Goal: Transaction & Acquisition: Purchase product/service

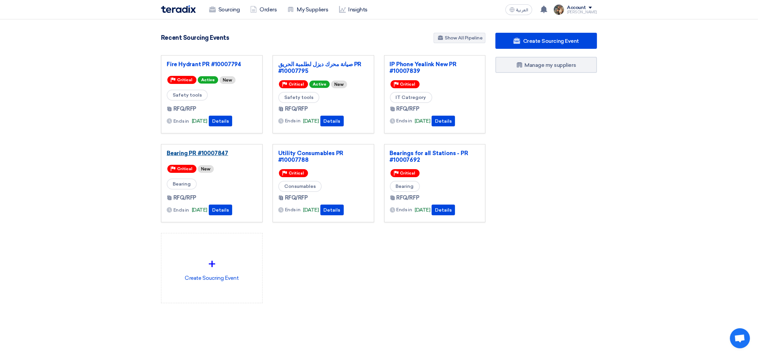
click at [211, 155] on link "Bearing PR #10007847" at bounding box center [212, 153] width 90 height 7
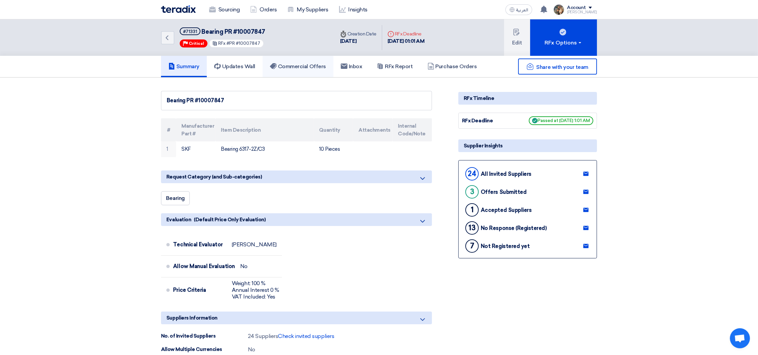
click at [320, 65] on h5 "Commercial Offers" at bounding box center [298, 66] width 56 height 7
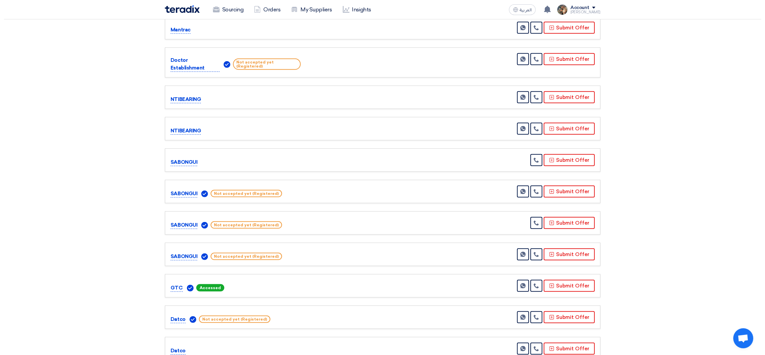
scroll to position [651, 0]
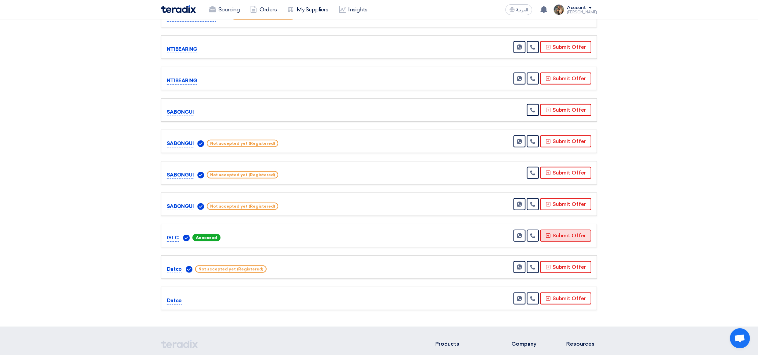
click at [561, 231] on button "Submit Offer" at bounding box center [565, 235] width 51 height 12
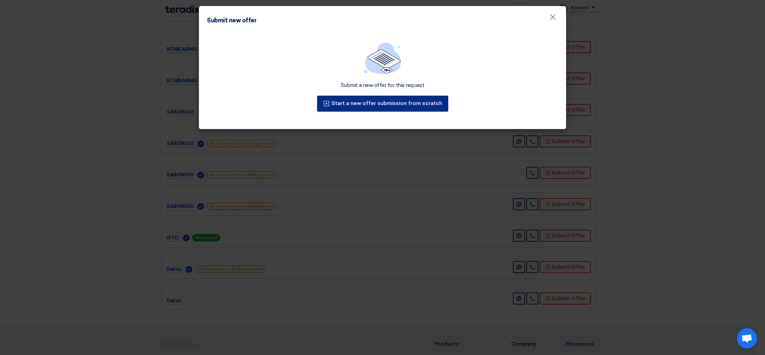
click at [424, 101] on button "Start a new offer submission from scratch" at bounding box center [382, 103] width 131 height 16
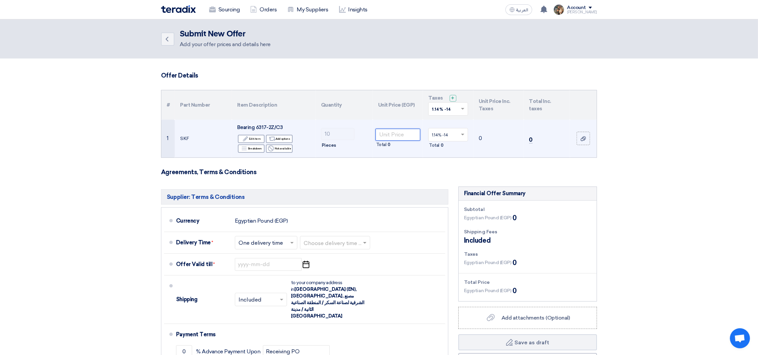
click at [390, 135] on input "number" at bounding box center [397, 135] width 45 height 12
paste input "6013.57"
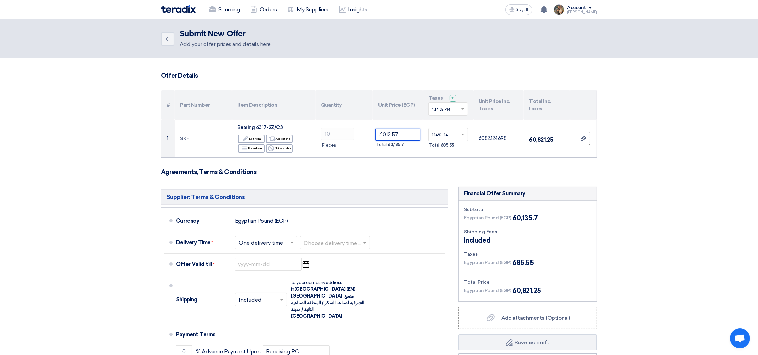
type input "6013.57"
click at [464, 113] on div at bounding box center [447, 109] width 39 height 11
click at [451, 131] on div "14% -14%" at bounding box center [447, 133] width 39 height 12
click at [522, 319] on span "Add attachments (Optional)" at bounding box center [535, 317] width 68 height 6
click at [0, 0] on input "Add attachments (Optional) Add attachments (Optional)" at bounding box center [0, 0] width 0 height 0
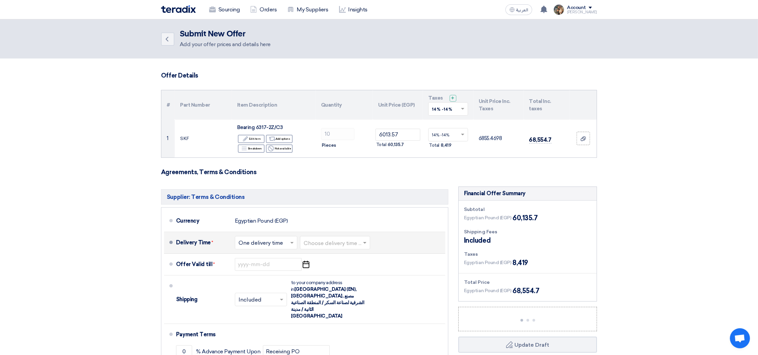
click at [352, 244] on input "text" at bounding box center [334, 243] width 63 height 10
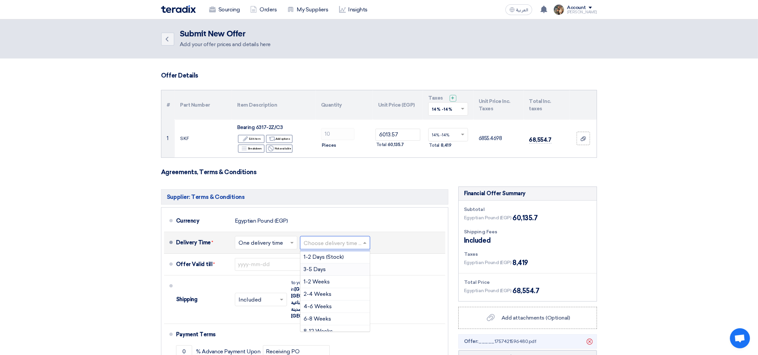
click at [316, 271] on span "3-5 Days" at bounding box center [314, 269] width 22 height 6
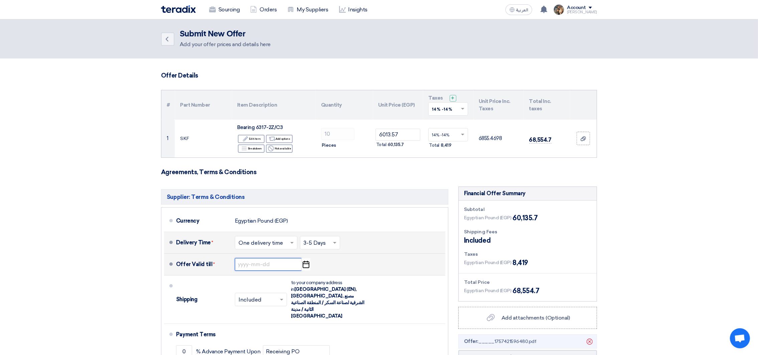
click at [290, 269] on input at bounding box center [268, 264] width 67 height 13
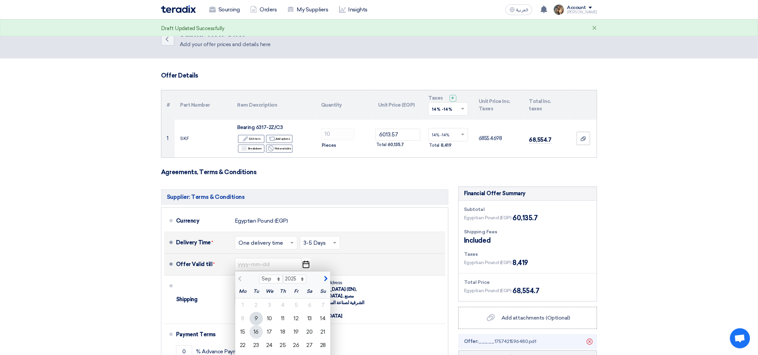
click at [257, 335] on div "16" at bounding box center [255, 331] width 13 height 13
type input "[DATE]"
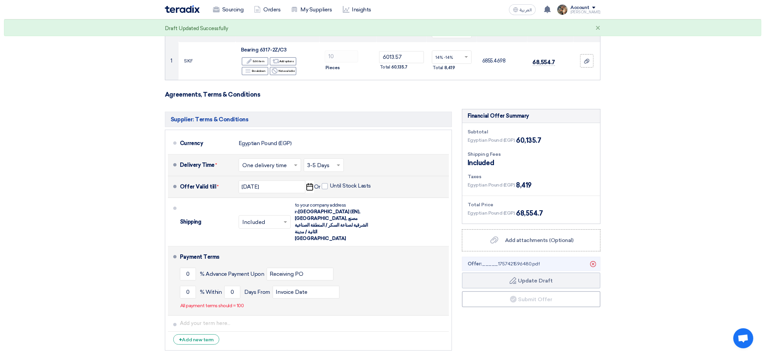
scroll to position [100, 0]
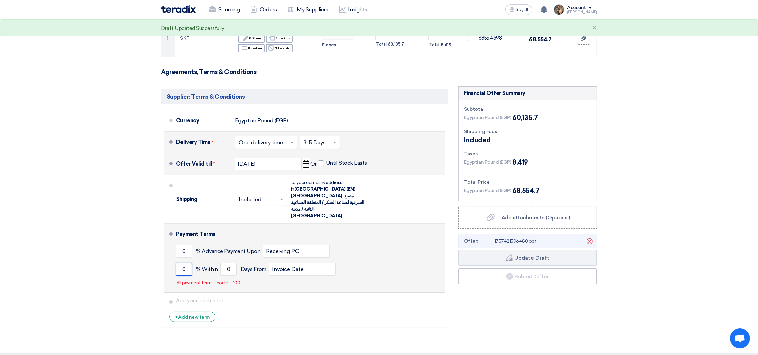
click at [179, 263] on input "0" at bounding box center [184, 269] width 16 height 13
type input "100"
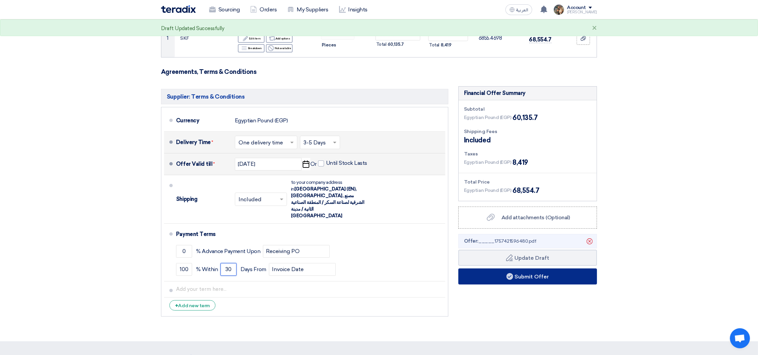
type input "30"
click at [518, 278] on button "Submit Offer" at bounding box center [527, 276] width 139 height 16
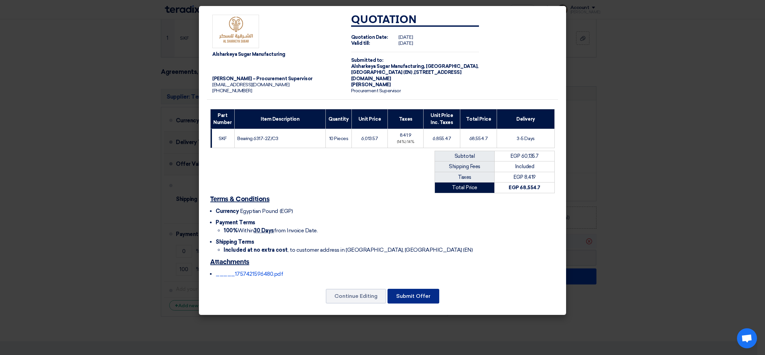
click at [418, 296] on button "Submit Offer" at bounding box center [414, 295] width 52 height 15
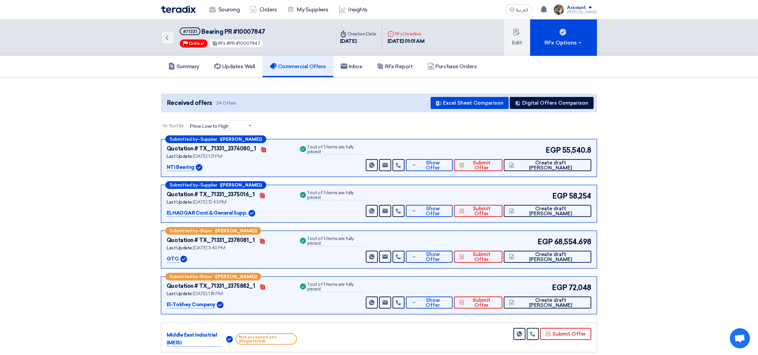
click at [176, 10] on img at bounding box center [178, 9] width 35 height 8
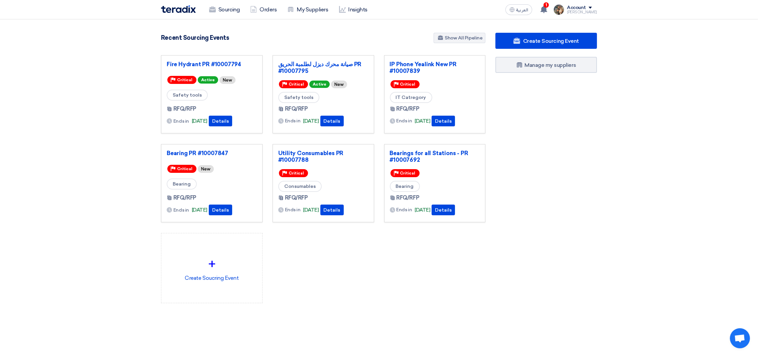
scroll to position [156, 0]
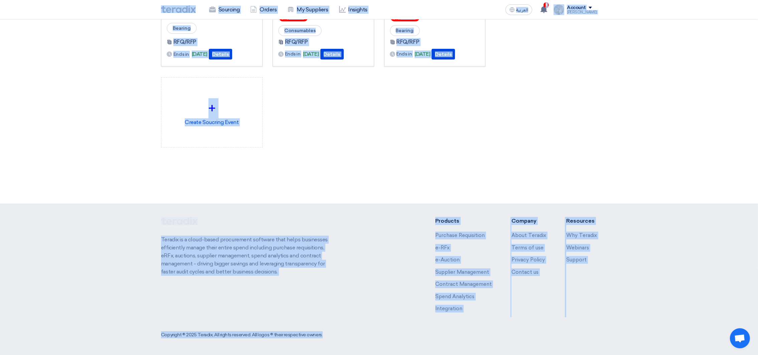
drag, startPoint x: 157, startPoint y: 10, endPoint x: 397, endPoint y: 232, distance: 327.0
click at [604, 354] on html "Sourcing Orders My Suppliers Insights العربية ع 1 You have a new offer for 'Bea…" at bounding box center [379, 99] width 758 height 510
click at [323, 151] on div "Fire Hydrant PR #10007794 Priority Critical Active New Safety tools RFQ/RFP End…" at bounding box center [323, 29] width 334 height 258
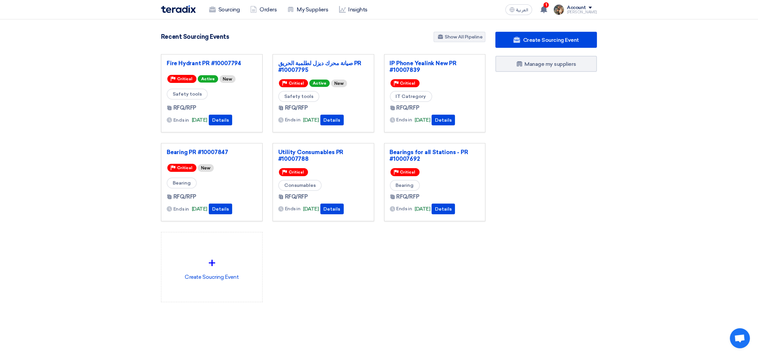
scroll to position [0, 0]
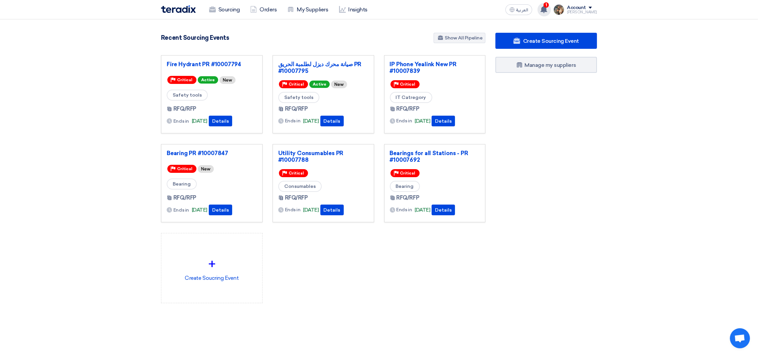
click at [547, 12] on icon at bounding box center [543, 9] width 7 height 7
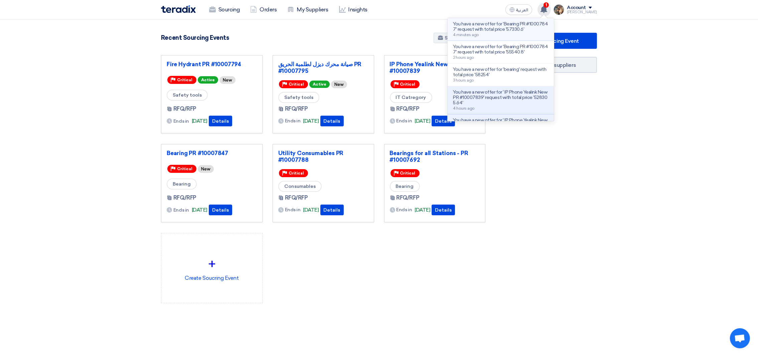
click at [525, 34] on div "You have a new offer for 'Bearing PR #10007847' request with total price '57330…" at bounding box center [500, 29] width 95 height 16
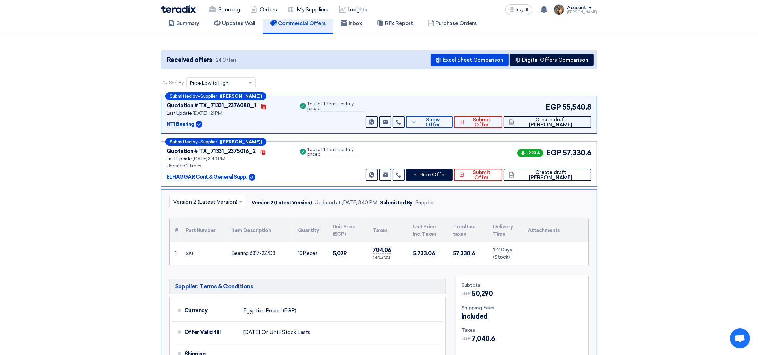
scroll to position [25, 0]
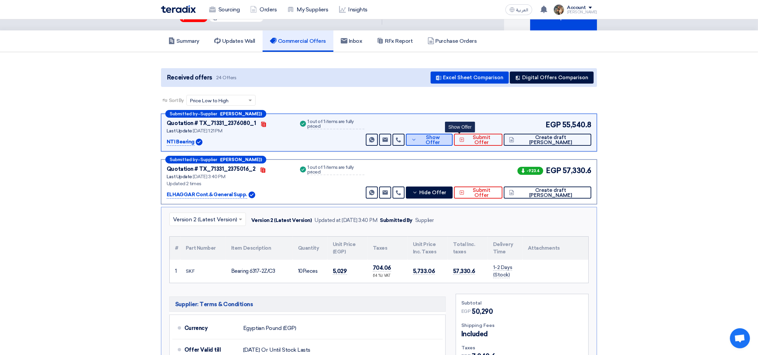
click at [447, 140] on span "Show Offer" at bounding box center [432, 140] width 29 height 10
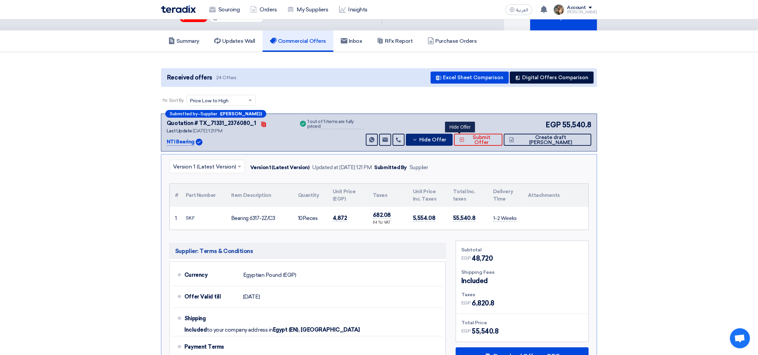
click at [446, 140] on span "Hide Offer" at bounding box center [432, 139] width 27 height 5
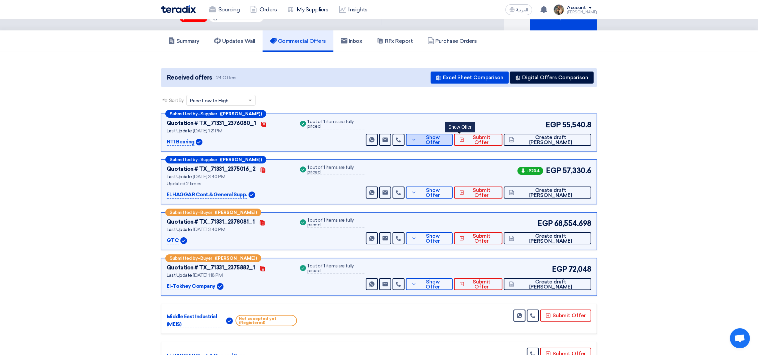
click at [447, 140] on span "Show Offer" at bounding box center [432, 140] width 29 height 10
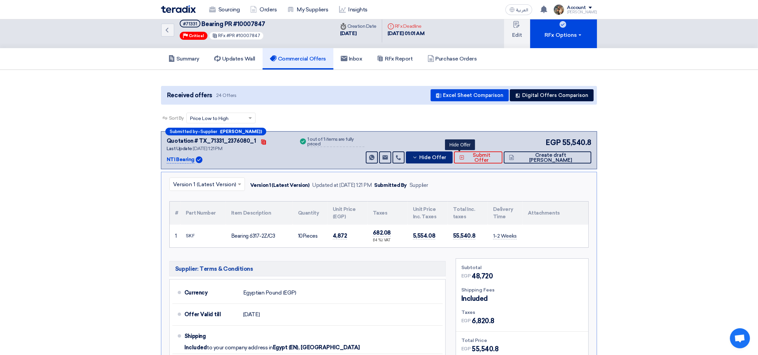
scroll to position [0, 0]
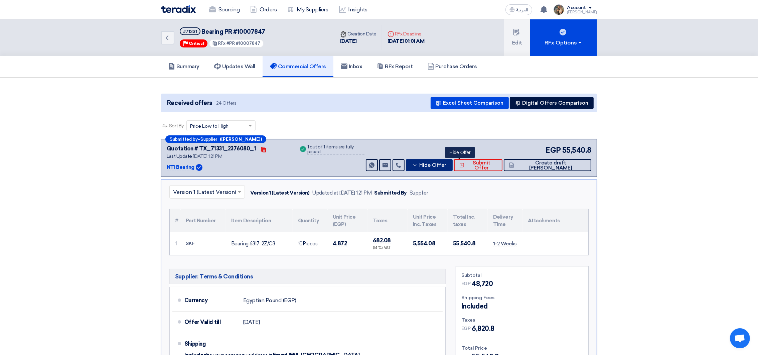
click at [446, 166] on span "Hide Offer" at bounding box center [432, 165] width 27 height 5
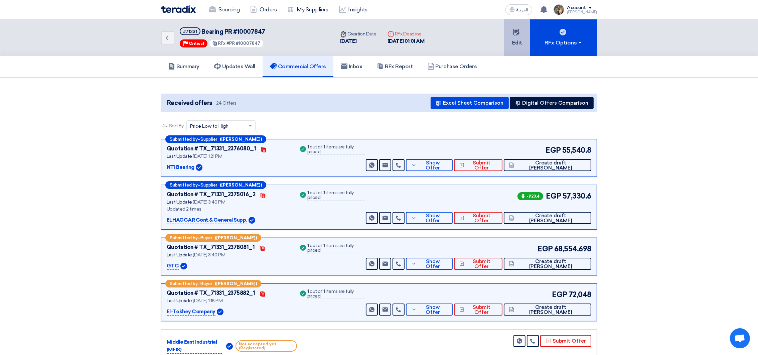
click at [516, 49] on button "Edit" at bounding box center [517, 37] width 26 height 36
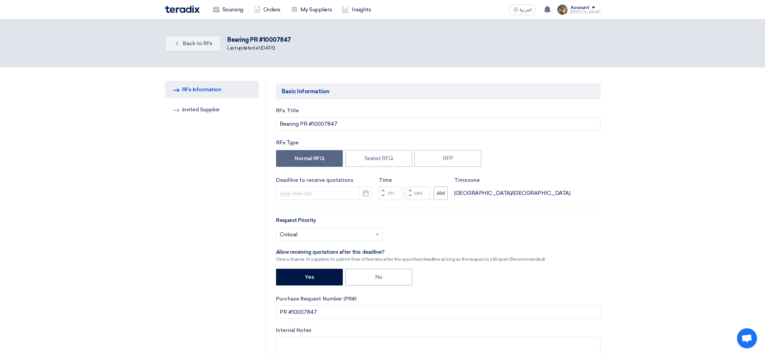
type input "[DATE]"
type input "01"
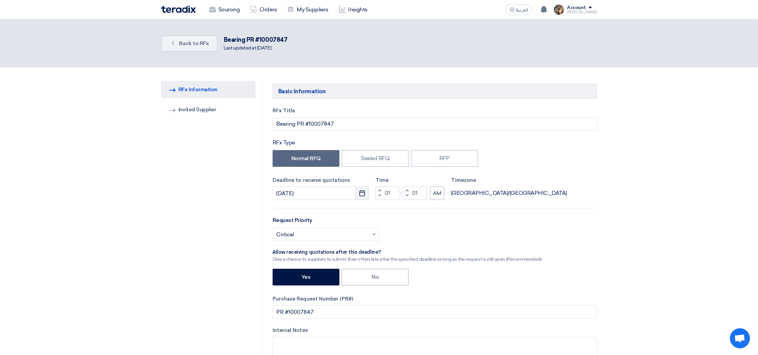
click at [366, 194] on button "Pick a date" at bounding box center [361, 192] width 13 height 13
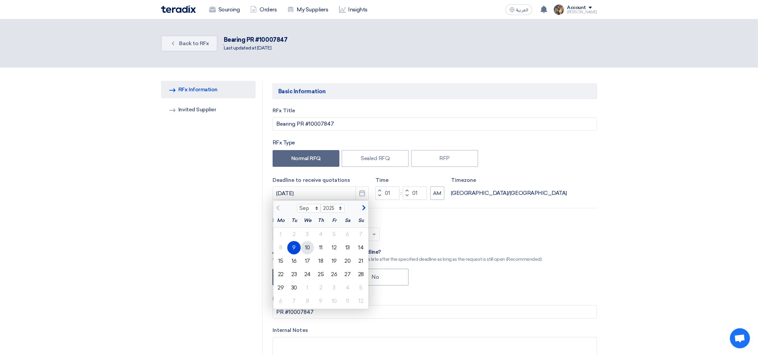
click at [302, 247] on div "10" at bounding box center [306, 247] width 13 height 13
type input "[DATE]"
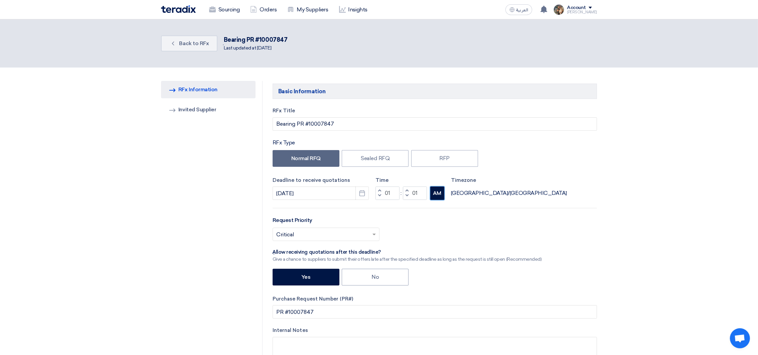
click at [431, 194] on button "AM" at bounding box center [437, 192] width 14 height 13
click at [377, 271] on label "No" at bounding box center [375, 276] width 67 height 17
click at [376, 274] on input "No" at bounding box center [373, 276] width 4 height 4
radio input "true"
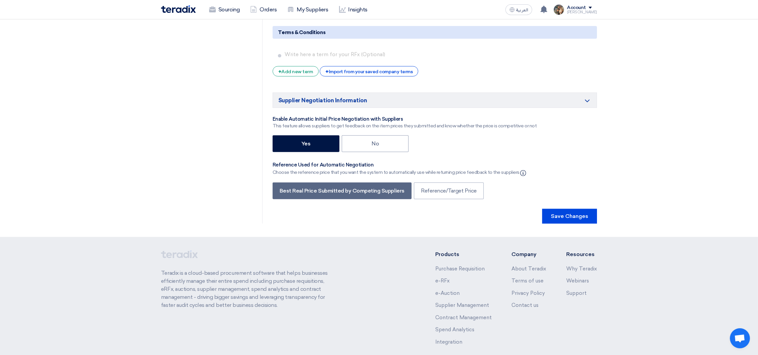
scroll to position [1081, 0]
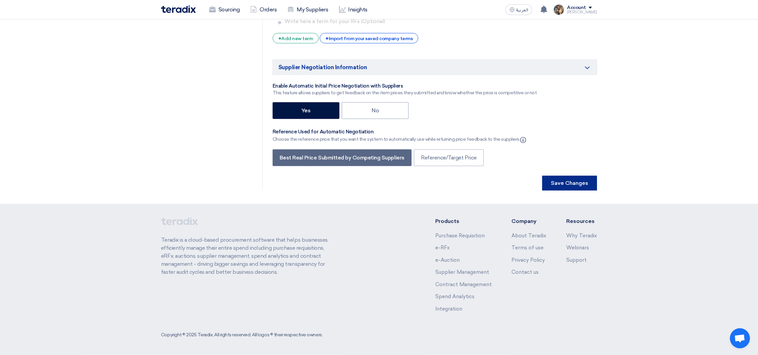
click at [550, 186] on button "Save Changes" at bounding box center [569, 183] width 55 height 15
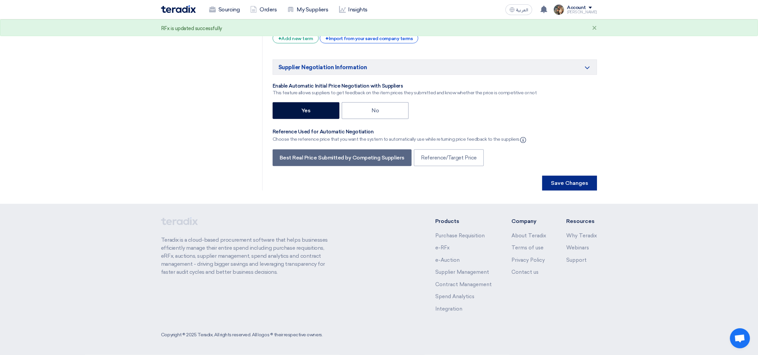
scroll to position [0, 0]
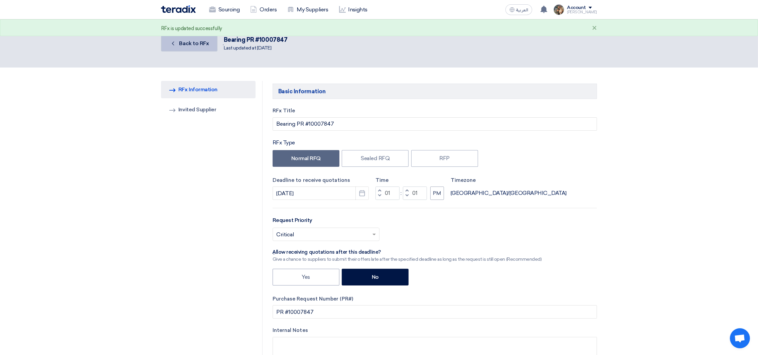
click at [188, 46] on link "Back Back to RFx" at bounding box center [189, 43] width 56 height 16
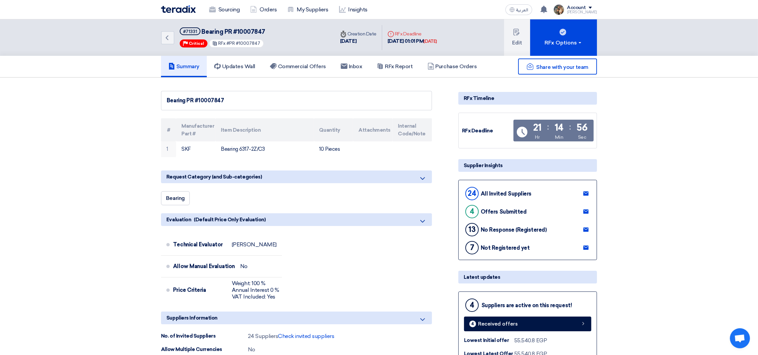
click at [175, 10] on img at bounding box center [178, 9] width 35 height 8
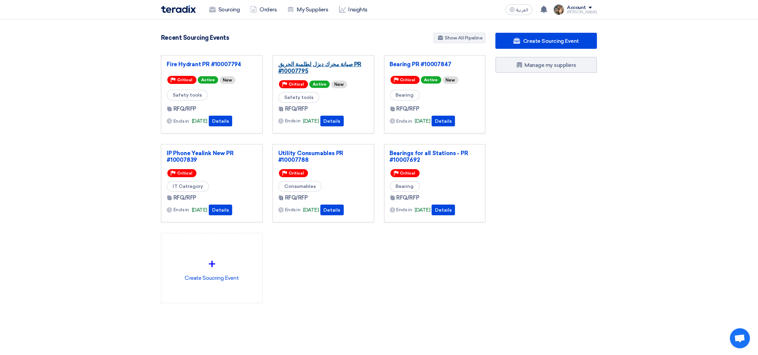
click at [290, 69] on link "صيانة محرك ديزل لطلمبة الحريق PR #10007795" at bounding box center [323, 67] width 90 height 13
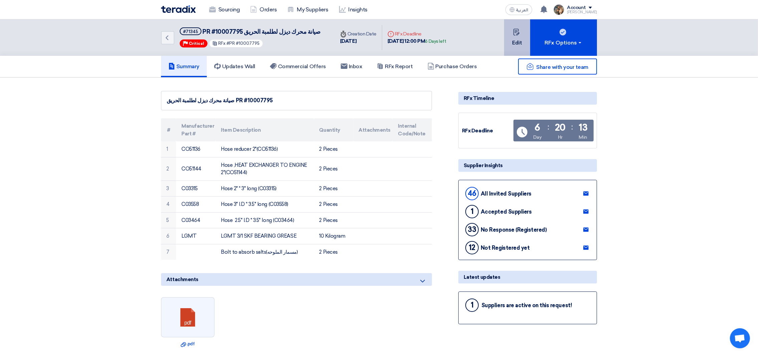
click at [506, 43] on button "Edit" at bounding box center [517, 37] width 26 height 36
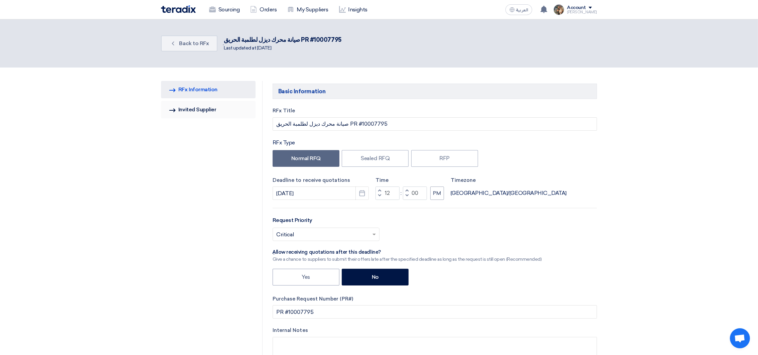
click at [200, 108] on link "Invited Suppliers Invited Supplier" at bounding box center [208, 109] width 94 height 17
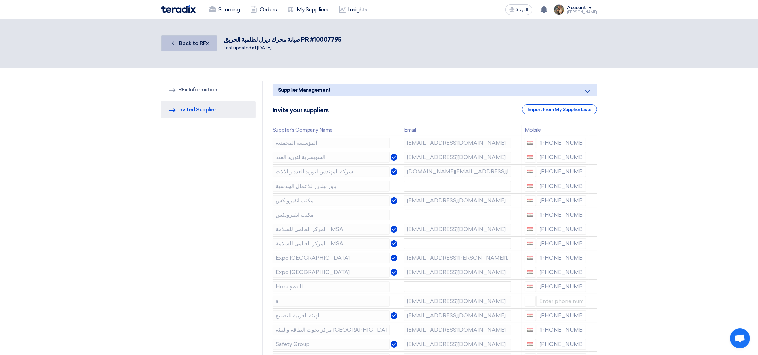
click at [196, 49] on link "Back Back to RFx" at bounding box center [189, 43] width 56 height 16
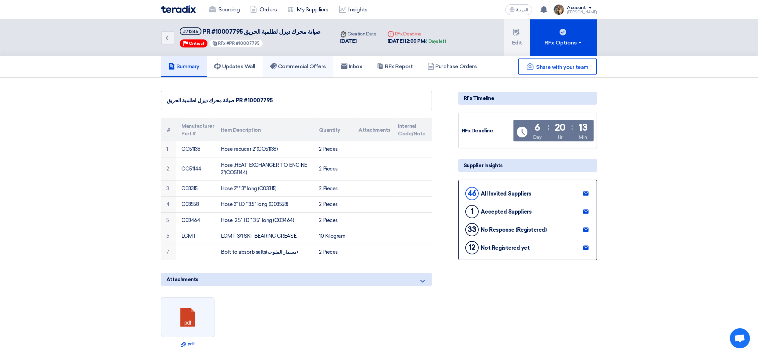
click at [290, 73] on link "Commercial Offers" at bounding box center [297, 66] width 71 height 21
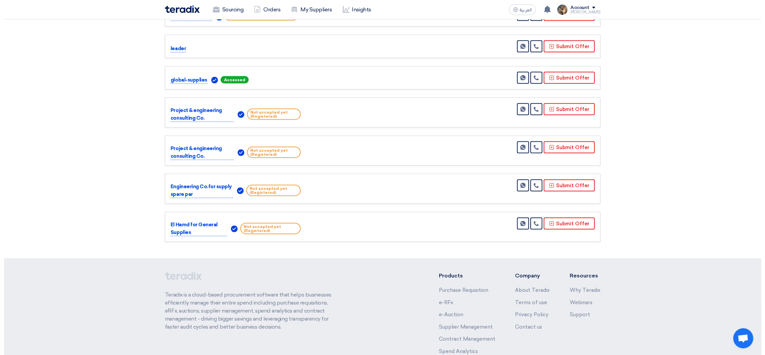
scroll to position [1493, 0]
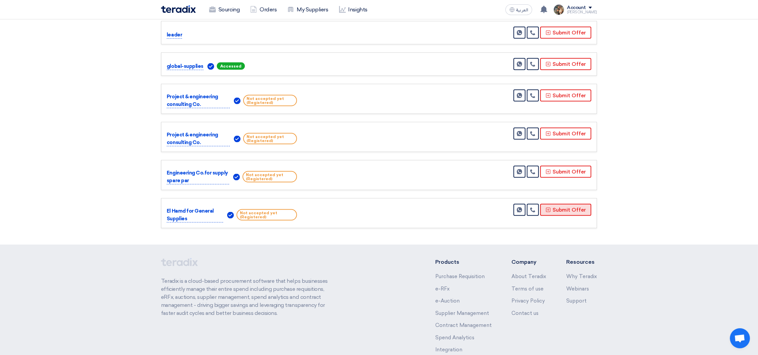
click at [589, 204] on button "Submit Offer" at bounding box center [565, 210] width 51 height 12
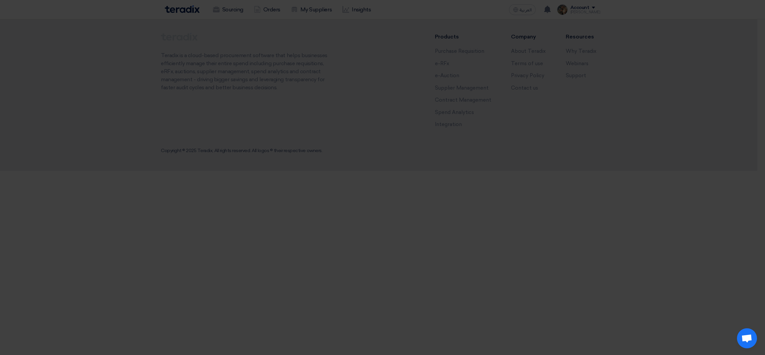
click at [373, 107] on div "Submit a new offer for this request Start a new offer submission from scratch" at bounding box center [382, 64] width 367 height 95
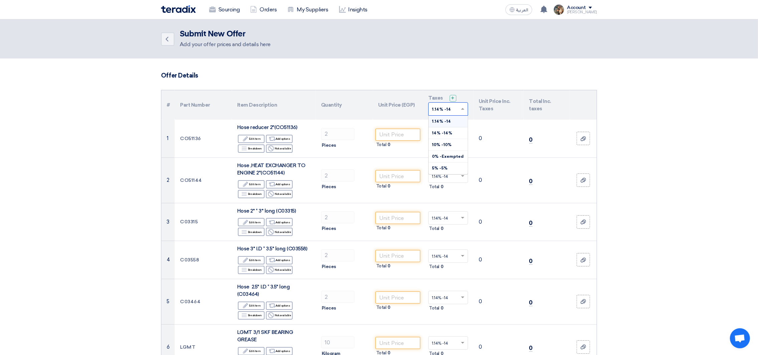
click at [452, 112] on input "text" at bounding box center [445, 109] width 26 height 11
click at [448, 134] on span "14% -14%" at bounding box center [442, 133] width 20 height 5
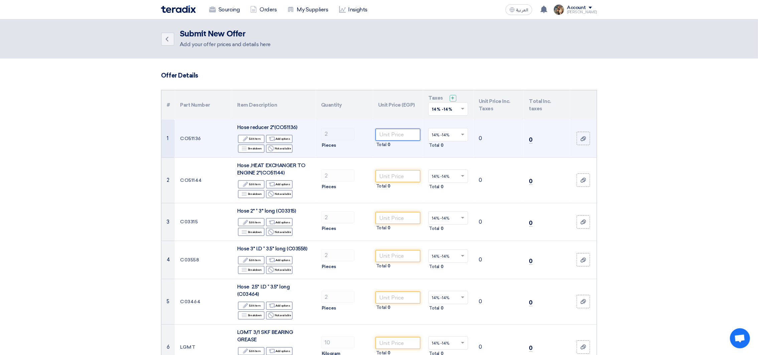
click at [408, 129] on input "number" at bounding box center [397, 135] width 45 height 12
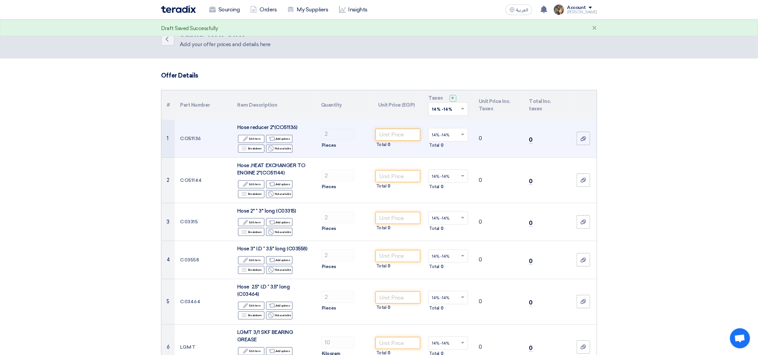
click at [400, 125] on td "Total 0" at bounding box center [398, 139] width 50 height 38
click at [398, 133] on input "number" at bounding box center [397, 135] width 45 height 12
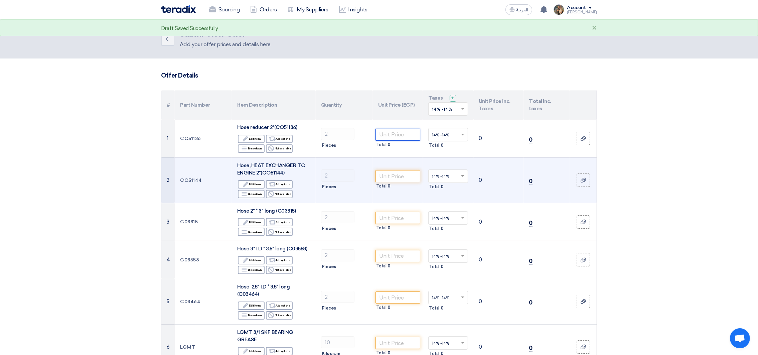
paste input "11685"
type input "11685"
click at [389, 177] on input "number" at bounding box center [397, 176] width 45 height 12
paste input "10845"
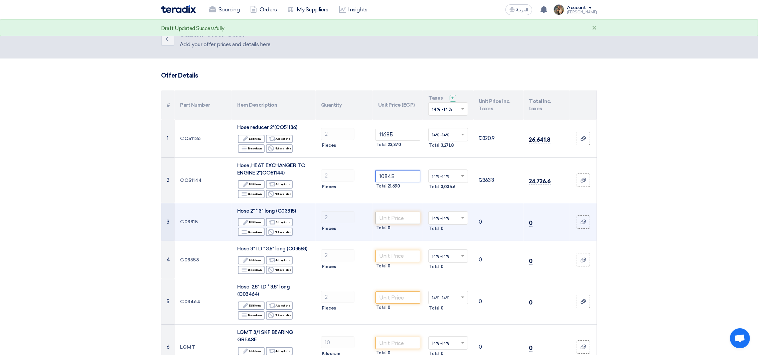
type input "10845"
click at [394, 216] on input "number" at bounding box center [397, 218] width 45 height 12
paste input "5085"
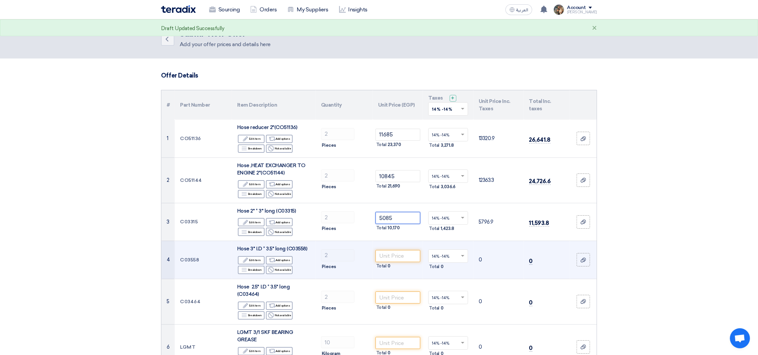
type input "5085"
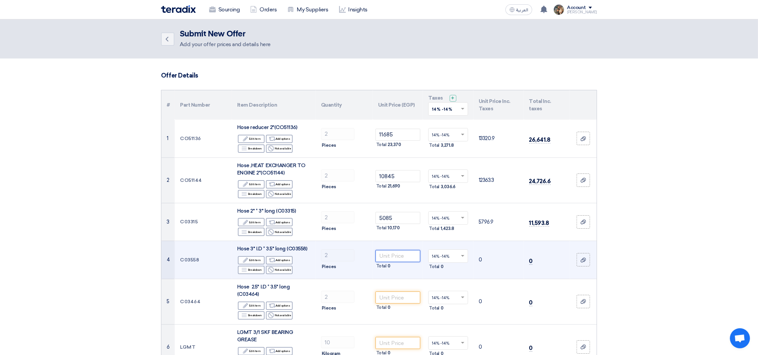
click at [396, 256] on input "number" at bounding box center [397, 256] width 45 height 12
paste input "4560"
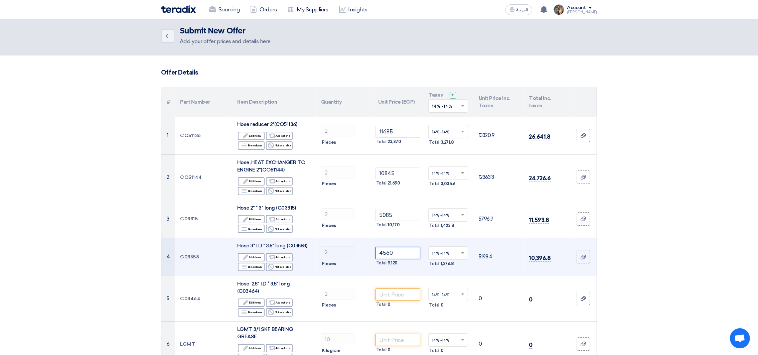
scroll to position [100, 0]
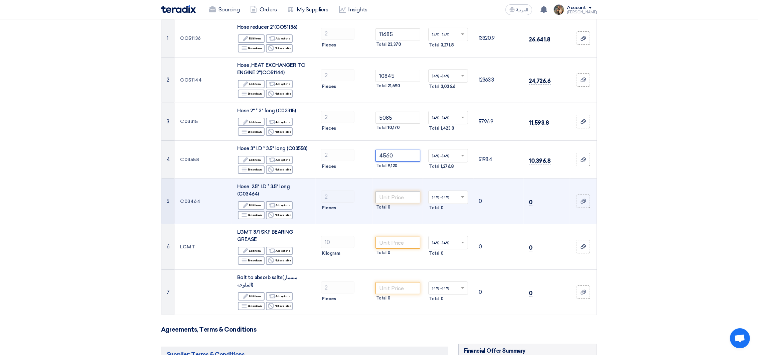
type input "4560"
click at [383, 201] on input "number" at bounding box center [397, 197] width 45 height 12
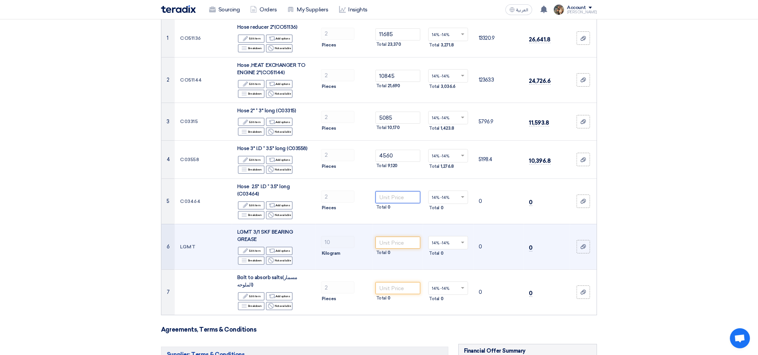
paste input "5850"
type input "5850"
click at [394, 244] on input "number" at bounding box center [397, 242] width 45 height 12
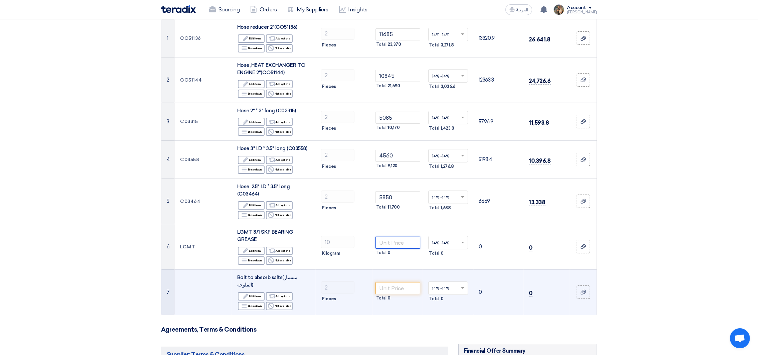
paste input "875"
type input "875"
click at [392, 285] on input "number" at bounding box center [397, 288] width 45 height 12
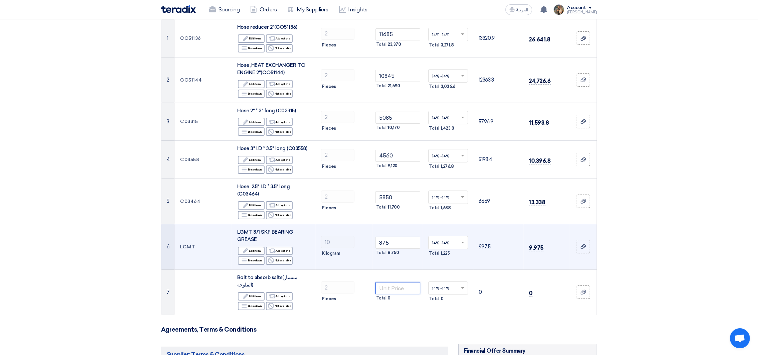
paste input "5250"
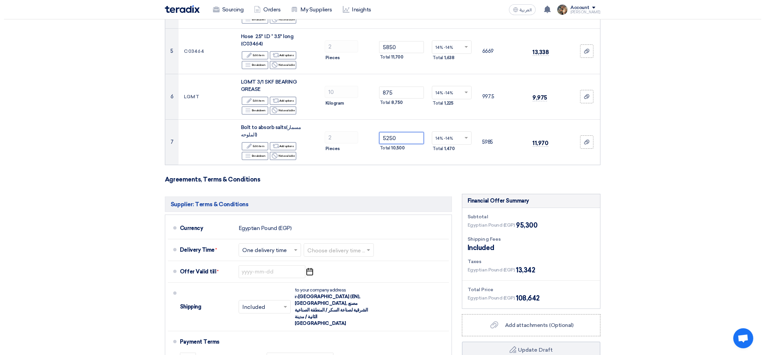
scroll to position [351, 0]
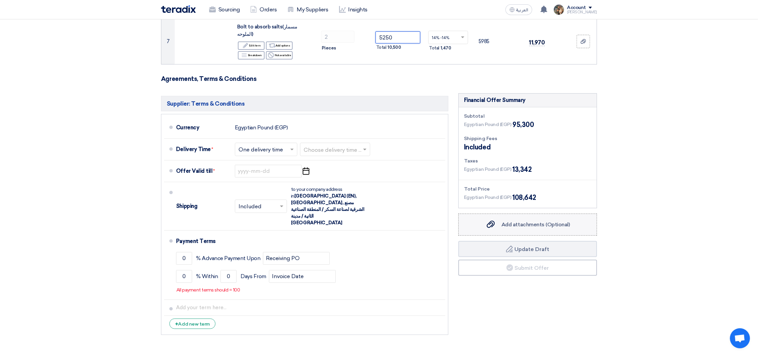
type input "5250"
click at [502, 221] on span "Add attachments (Optional)" at bounding box center [535, 224] width 68 height 6
click at [0, 0] on input "Add attachments (Optional) Add attachments (Optional)" at bounding box center [0, 0] width 0 height 0
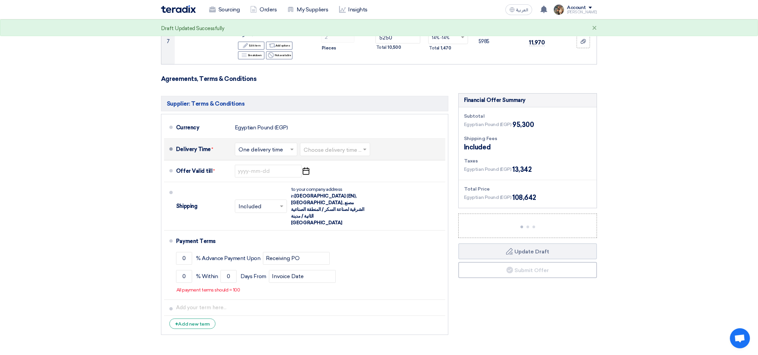
drag, startPoint x: 304, startPoint y: 141, endPoint x: 299, endPoint y: 141, distance: 5.3
click at [304, 145] on input "text" at bounding box center [334, 150] width 63 height 10
click at [284, 145] on input "text" at bounding box center [266, 150] width 56 height 10
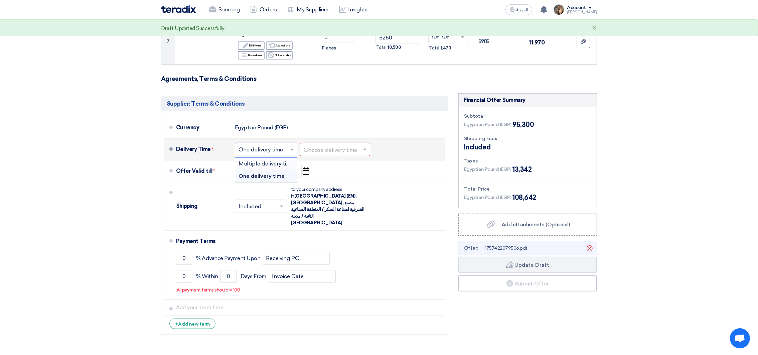
click at [326, 145] on input "text" at bounding box center [334, 150] width 63 height 10
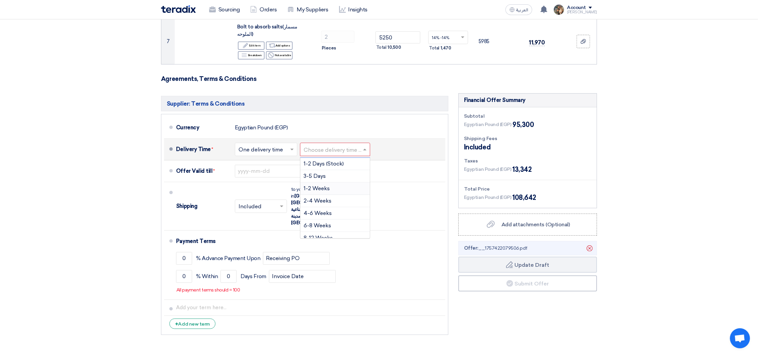
click at [324, 185] on span "1-2 Weeks" at bounding box center [316, 188] width 26 height 6
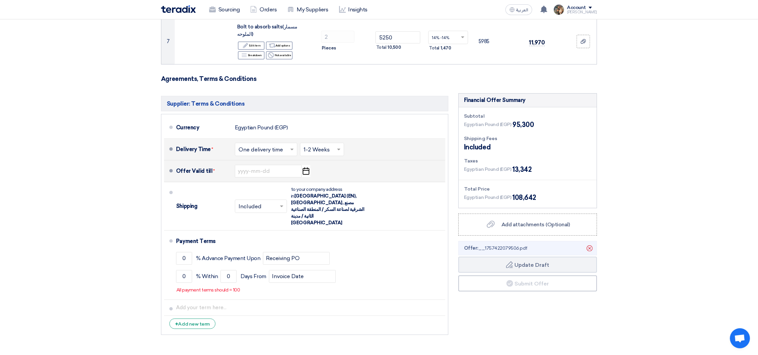
click at [309, 165] on icon "Pick a date" at bounding box center [305, 171] width 9 height 12
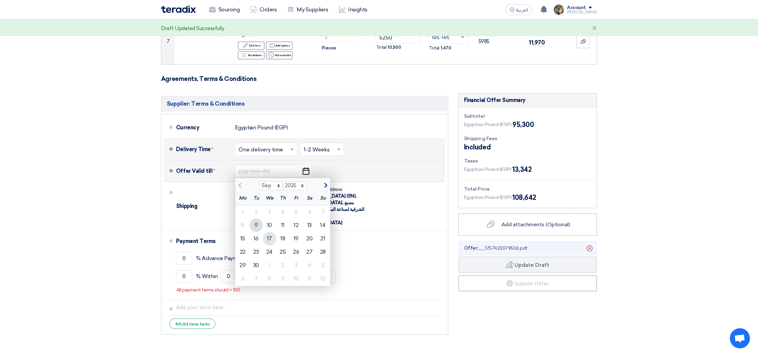
click at [263, 232] on div "17" at bounding box center [269, 238] width 13 height 13
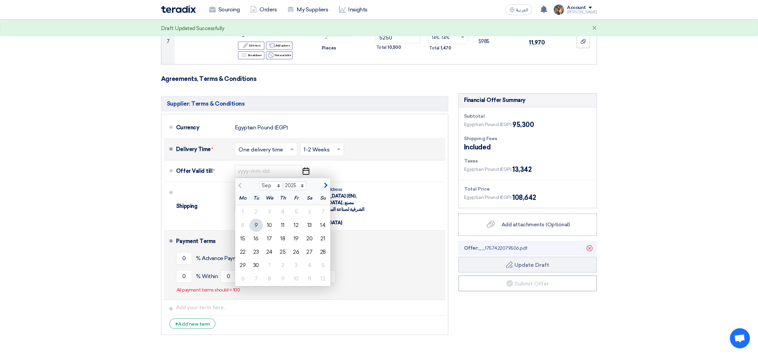
type input "[DATE]"
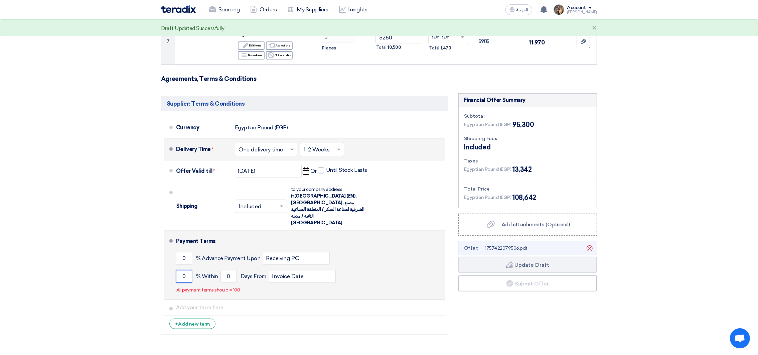
click at [185, 270] on input "0" at bounding box center [184, 276] width 16 height 13
type input "100"
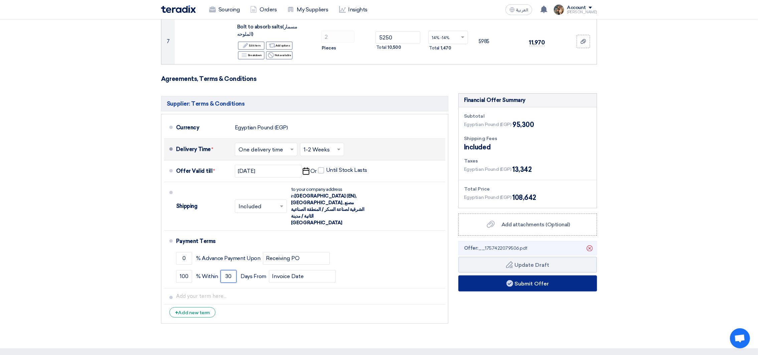
type input "30"
click at [546, 279] on button "Submit Offer" at bounding box center [527, 283] width 139 height 16
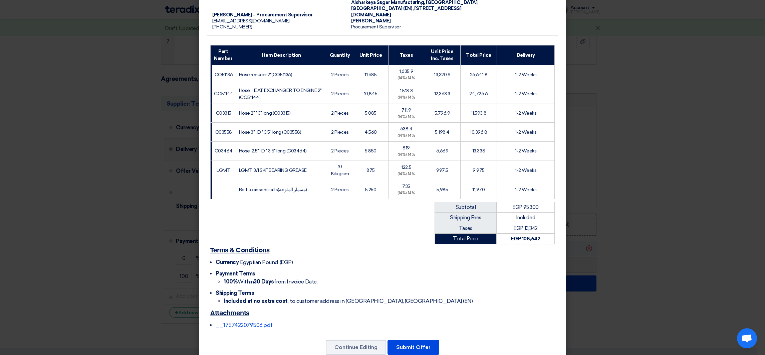
scroll to position [81, 0]
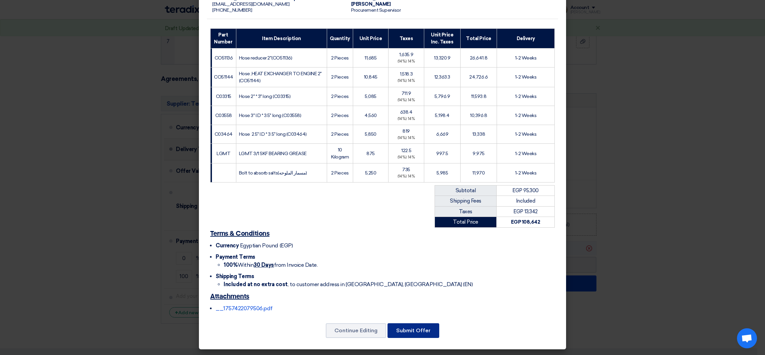
click at [398, 331] on button "Submit Offer" at bounding box center [414, 330] width 52 height 15
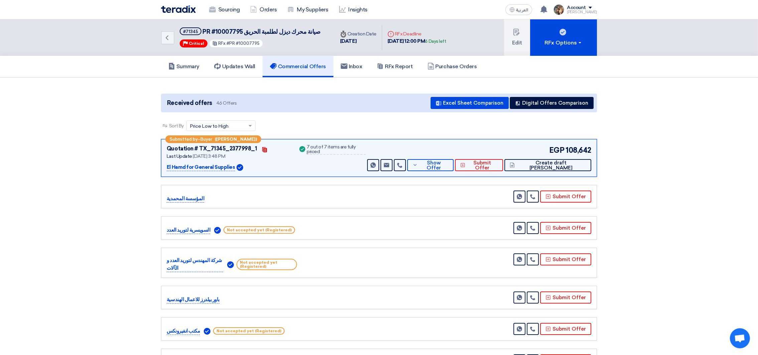
click at [175, 12] on img at bounding box center [178, 9] width 35 height 8
